Goal: Task Accomplishment & Management: Manage account settings

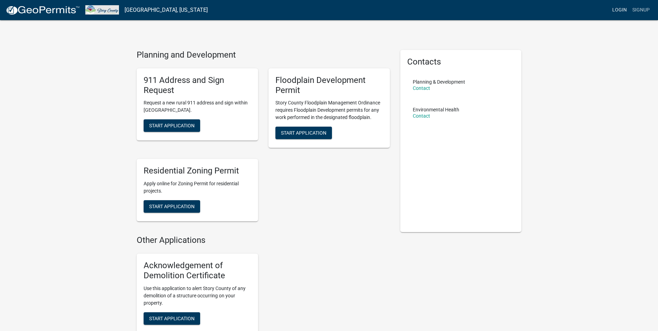
click at [620, 11] on link "Login" at bounding box center [619, 9] width 20 height 13
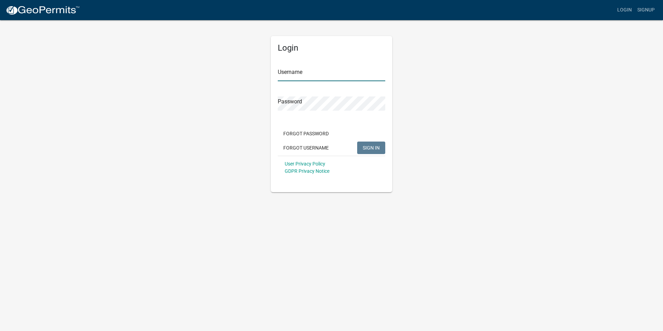
type input "gtjernagel"
click at [367, 147] on span "SIGN IN" at bounding box center [371, 148] width 17 height 6
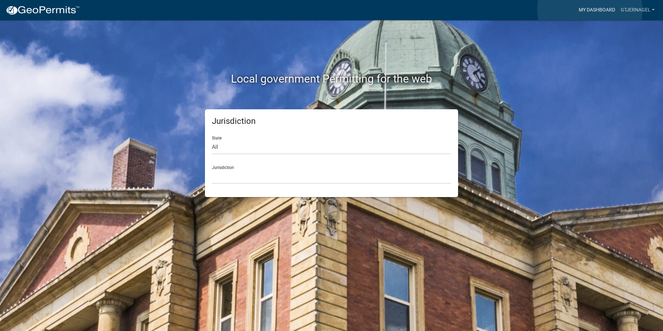
click at [590, 9] on link "My Dashboard" at bounding box center [597, 9] width 42 height 13
